Goal: Task Accomplishment & Management: Manage account settings

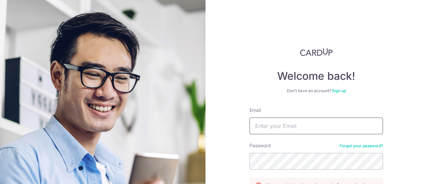
click at [263, 128] on input "Email" at bounding box center [316, 125] width 133 height 17
type input "[EMAIL_ADDRESS][DOMAIN_NAME]"
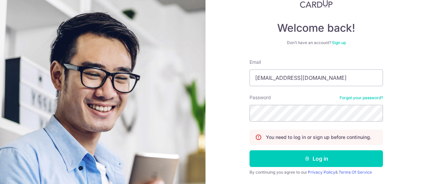
scroll to position [67, 0]
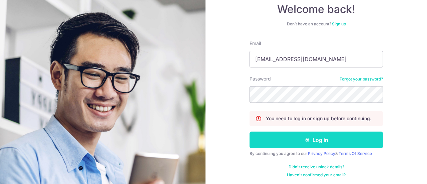
click at [297, 140] on button "Log in" at bounding box center [316, 139] width 133 height 17
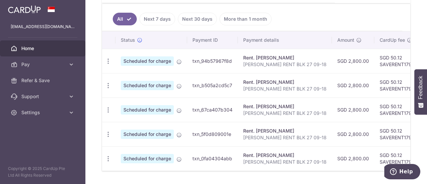
scroll to position [195, 0]
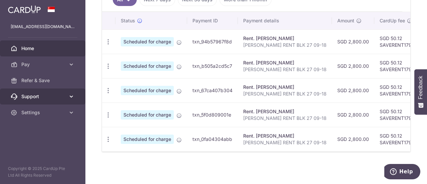
click at [71, 94] on icon at bounding box center [71, 96] width 7 height 7
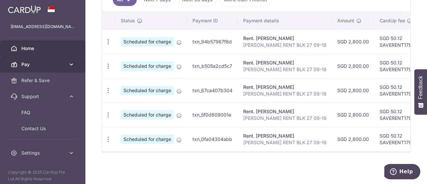
click at [68, 63] on icon at bounding box center [71, 64] width 7 height 7
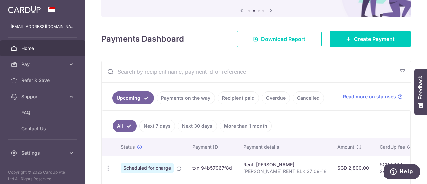
scroll to position [0, 0]
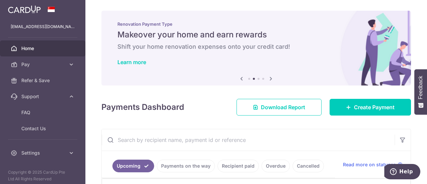
click at [32, 10] on img at bounding box center [24, 9] width 33 height 8
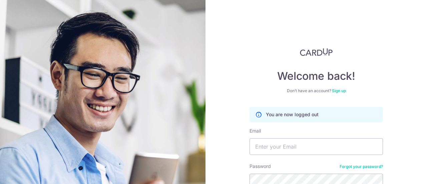
click at [308, 52] on img at bounding box center [316, 52] width 33 height 8
